Goal: Task Accomplishment & Management: Use online tool/utility

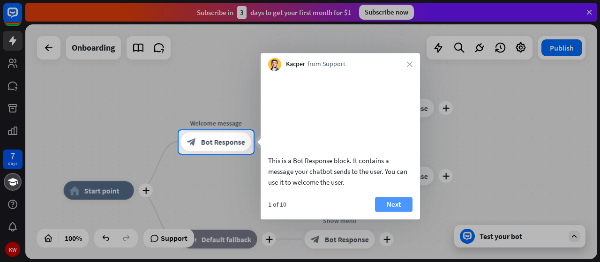
click at [400, 212] on button "Next" at bounding box center [394, 204] width 38 height 15
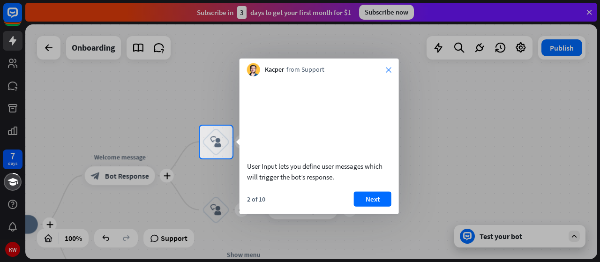
click at [389, 67] on icon "close" at bounding box center [389, 70] width 6 height 6
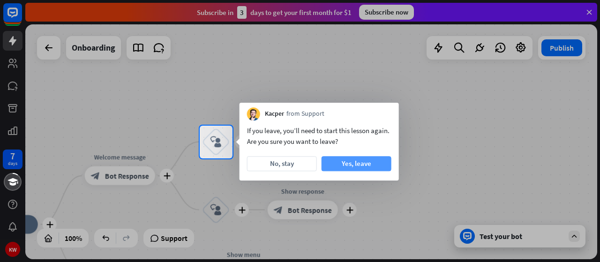
click at [360, 167] on button "Yes, leave" at bounding box center [357, 163] width 70 height 15
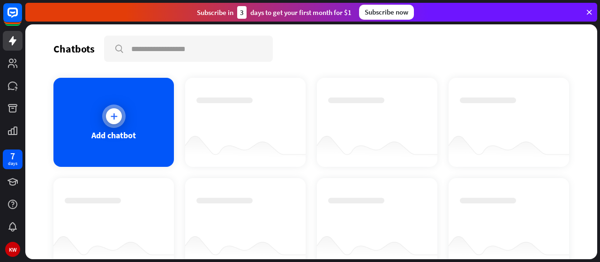
click at [109, 117] on icon at bounding box center [113, 116] width 9 height 9
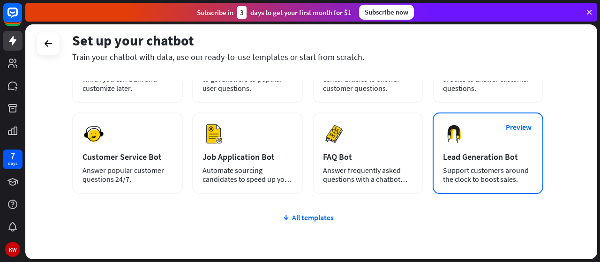
scroll to position [106, 0]
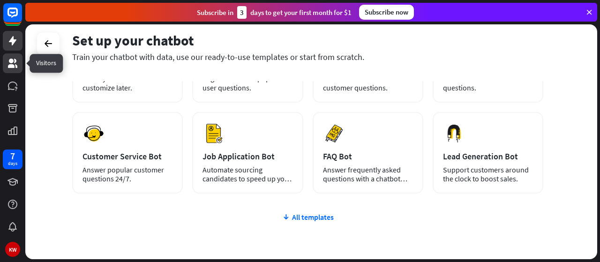
click at [14, 69] on link at bounding box center [13, 63] width 20 height 20
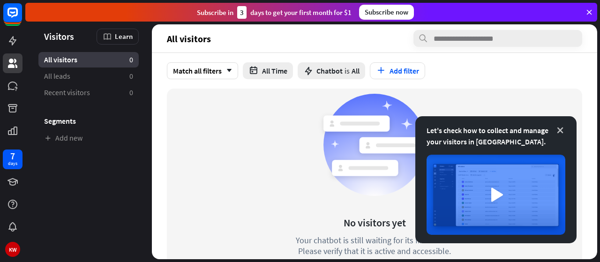
click at [561, 129] on icon at bounding box center [560, 130] width 9 height 9
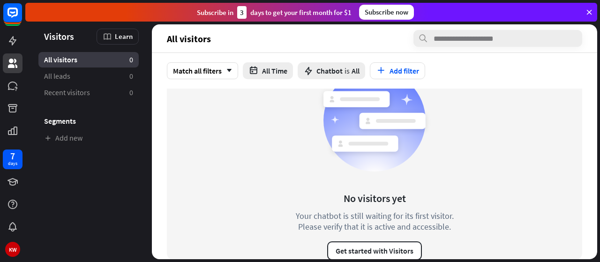
scroll to position [34, 0]
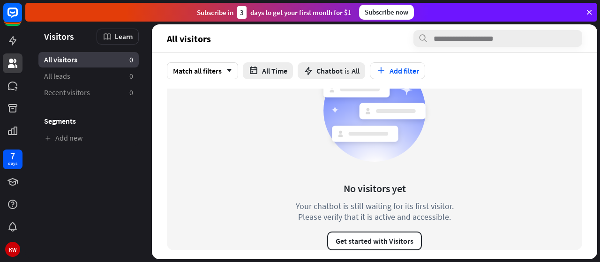
click at [588, 11] on icon at bounding box center [589, 12] width 8 height 8
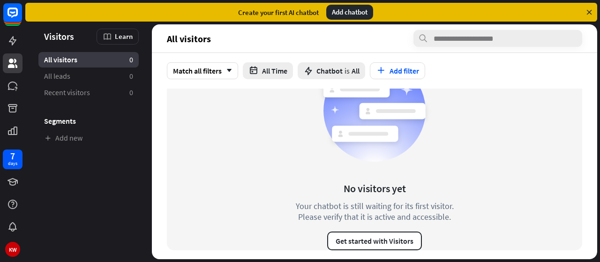
click at [334, 15] on div "Add chatbot" at bounding box center [349, 12] width 47 height 15
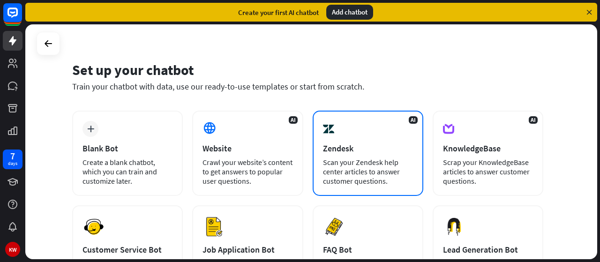
scroll to position [12, 0]
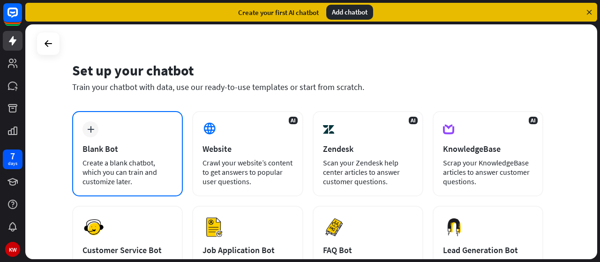
click at [91, 128] on icon "plus" at bounding box center [90, 129] width 7 height 7
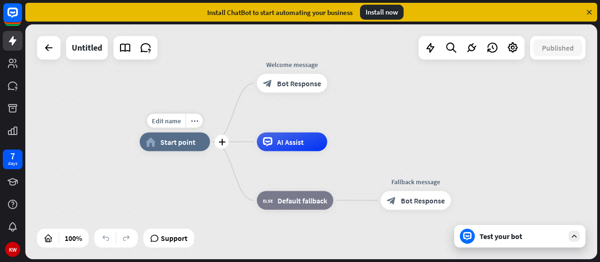
click at [174, 144] on span "Start point" at bounding box center [177, 141] width 35 height 9
